Goal: Task Accomplishment & Management: Use online tool/utility

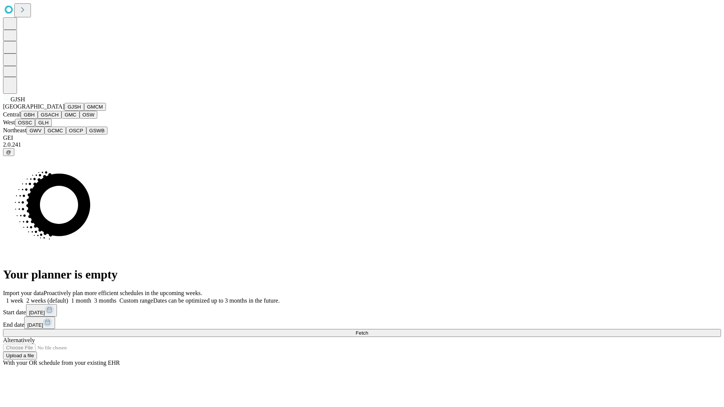
click at [64, 111] on button "GJSH" at bounding box center [74, 107] width 20 height 8
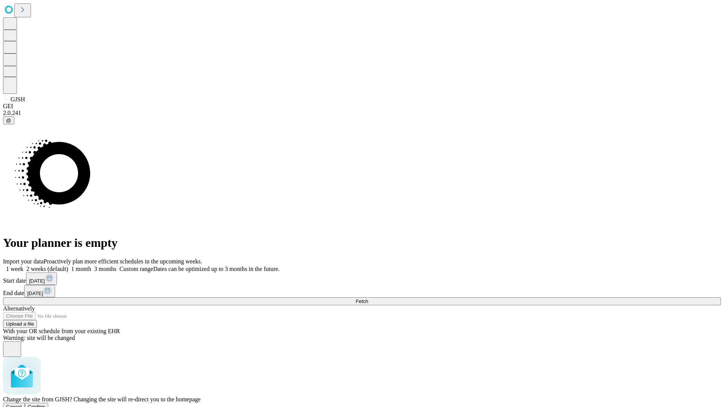
click at [46, 404] on span "Confirm" at bounding box center [37, 407] width 18 height 6
click at [68, 266] on label "2 weeks (default)" at bounding box center [45, 269] width 45 height 6
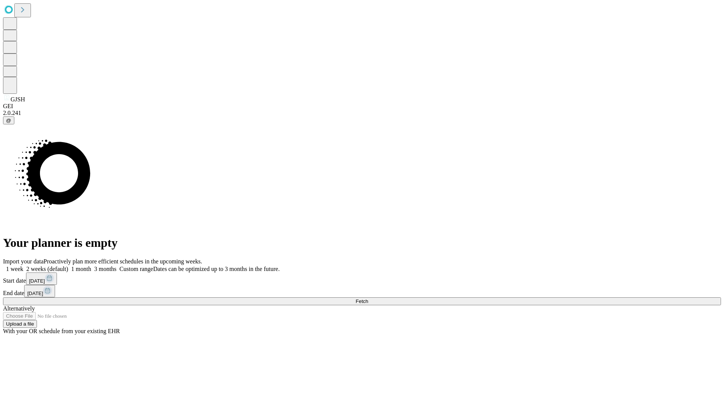
click at [368, 299] on span "Fetch" at bounding box center [361, 302] width 12 height 6
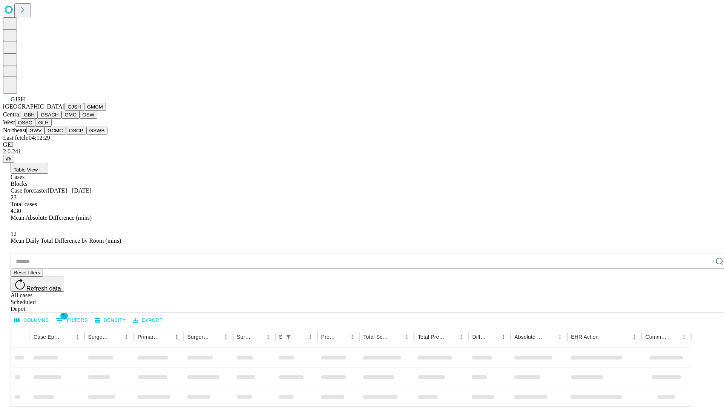
click at [84, 111] on button "GMCM" at bounding box center [95, 107] width 22 height 8
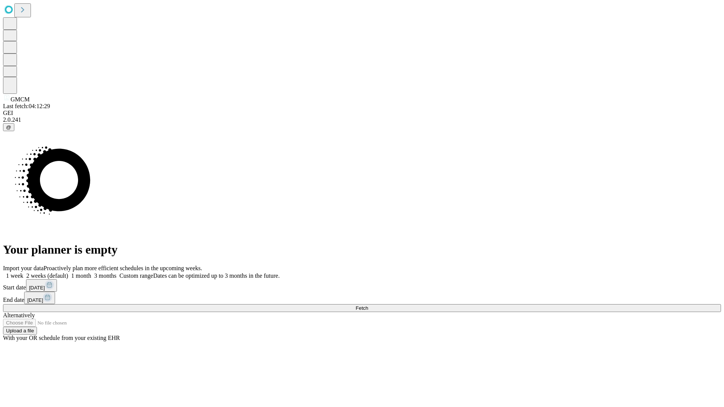
click at [68, 273] on label "2 weeks (default)" at bounding box center [45, 276] width 45 height 6
click at [368, 305] on span "Fetch" at bounding box center [361, 308] width 12 height 6
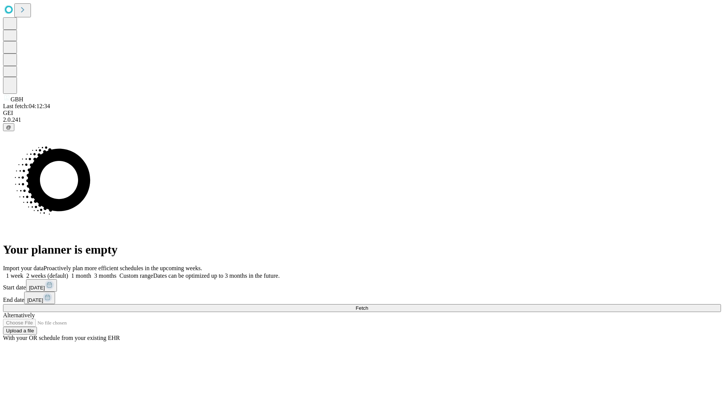
click at [68, 273] on label "2 weeks (default)" at bounding box center [45, 276] width 45 height 6
click at [368, 305] on span "Fetch" at bounding box center [361, 308] width 12 height 6
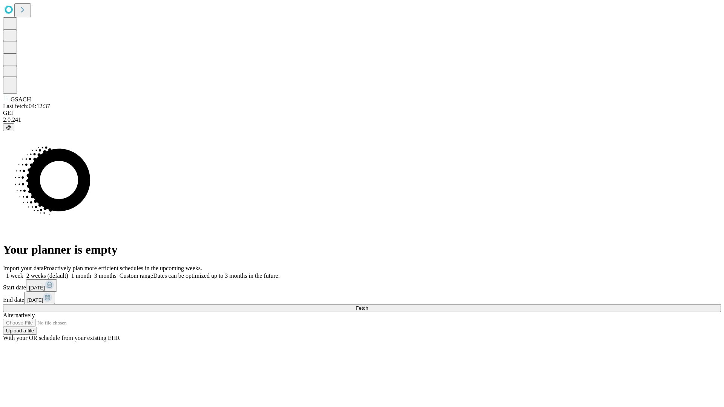
click at [68, 273] on label "2 weeks (default)" at bounding box center [45, 276] width 45 height 6
click at [368, 305] on span "Fetch" at bounding box center [361, 308] width 12 height 6
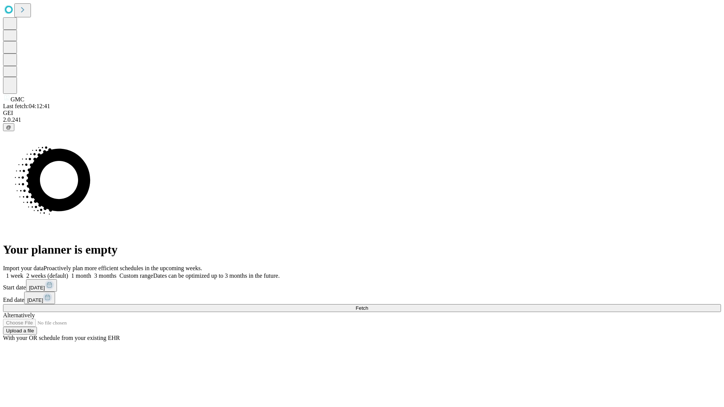
click at [68, 273] on label "2 weeks (default)" at bounding box center [45, 276] width 45 height 6
click at [368, 305] on span "Fetch" at bounding box center [361, 308] width 12 height 6
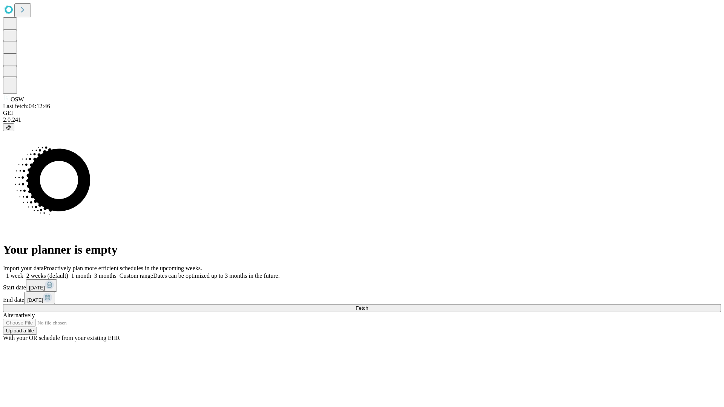
click at [368, 305] on span "Fetch" at bounding box center [361, 308] width 12 height 6
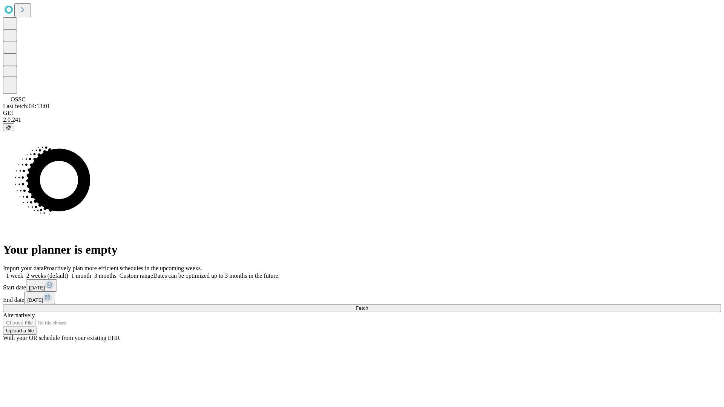
click at [68, 273] on label "2 weeks (default)" at bounding box center [45, 276] width 45 height 6
click at [368, 305] on span "Fetch" at bounding box center [361, 308] width 12 height 6
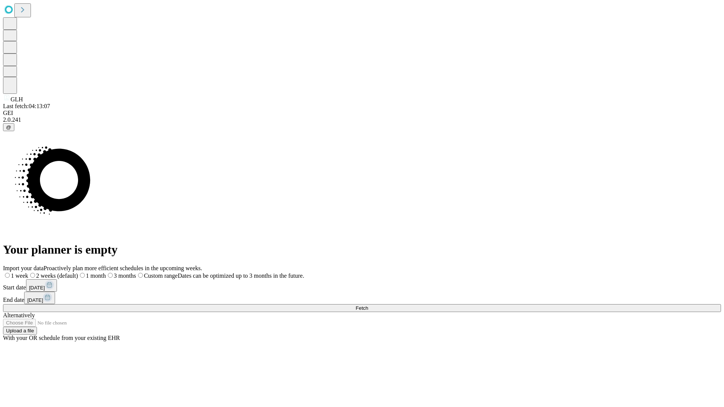
click at [78, 273] on label "2 weeks (default)" at bounding box center [53, 276] width 50 height 6
click at [368, 305] on span "Fetch" at bounding box center [361, 308] width 12 height 6
click at [68, 273] on label "2 weeks (default)" at bounding box center [45, 276] width 45 height 6
click at [368, 305] on span "Fetch" at bounding box center [361, 308] width 12 height 6
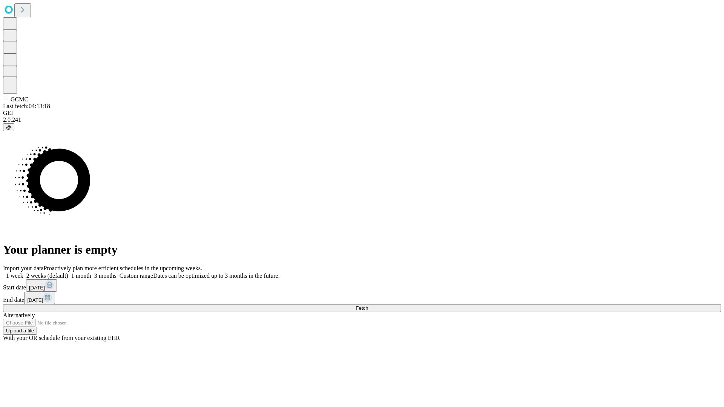
click at [68, 273] on label "2 weeks (default)" at bounding box center [45, 276] width 45 height 6
click at [368, 305] on span "Fetch" at bounding box center [361, 308] width 12 height 6
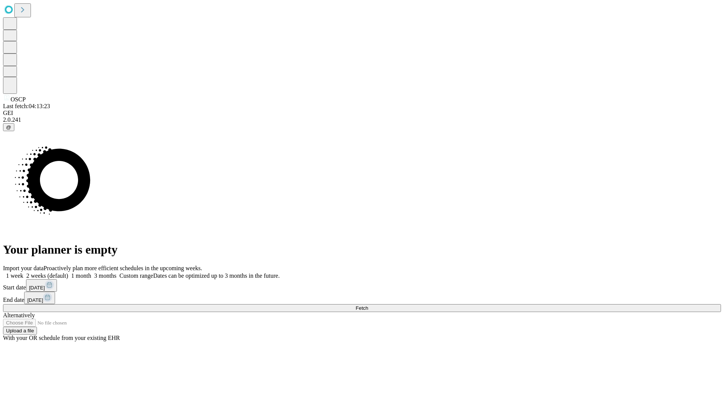
click at [68, 273] on label "2 weeks (default)" at bounding box center [45, 276] width 45 height 6
click at [368, 305] on span "Fetch" at bounding box center [361, 308] width 12 height 6
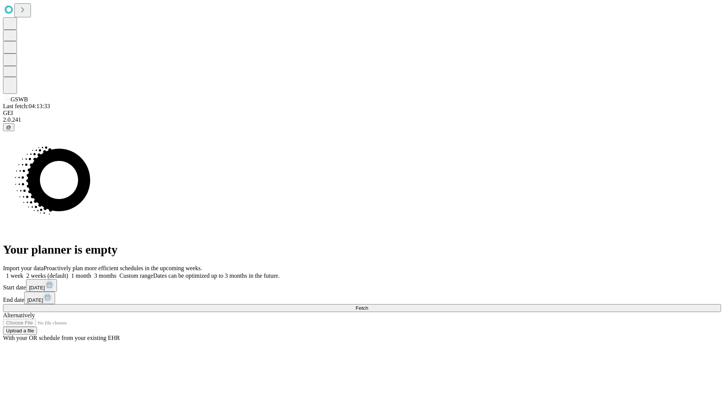
click at [68, 273] on label "2 weeks (default)" at bounding box center [45, 276] width 45 height 6
click at [368, 305] on span "Fetch" at bounding box center [361, 308] width 12 height 6
